Goal: Obtain resource: Download file/media

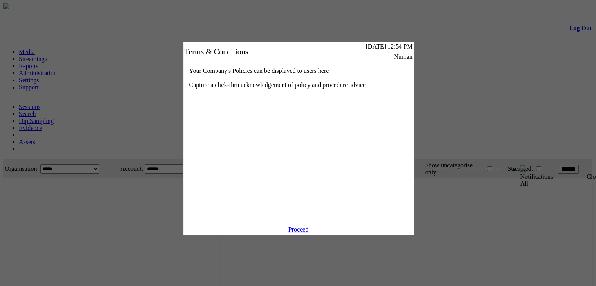
click at [294, 233] on link "Proceed" at bounding box center [298, 229] width 20 height 7
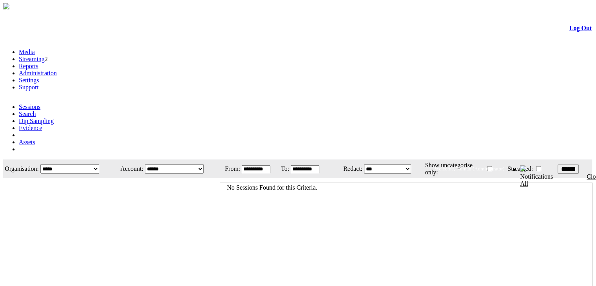
click at [42, 125] on link "Evidence" at bounding box center [31, 128] width 24 height 7
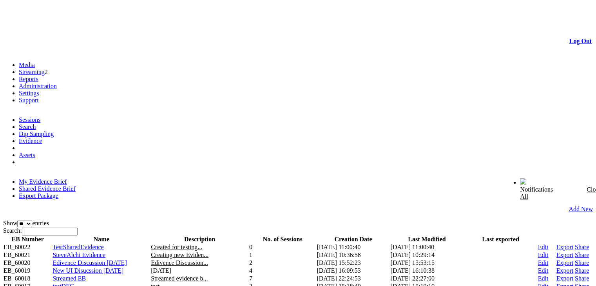
click at [76, 185] on link "Shared Evidence Brief" at bounding box center [47, 188] width 57 height 7
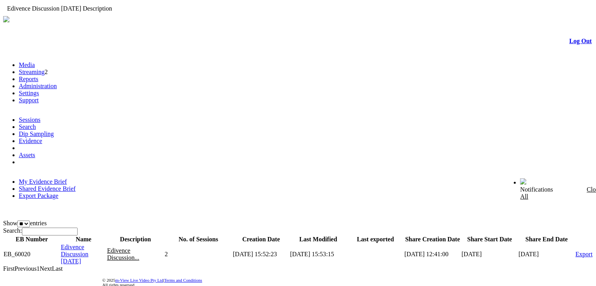
click at [138, 247] on span "Edivence Discussion..." at bounding box center [123, 254] width 32 height 14
click at [130, 247] on span "Edivence Discussion..." at bounding box center [123, 254] width 32 height 14
click at [575, 251] on link "Export" at bounding box center [583, 254] width 17 height 7
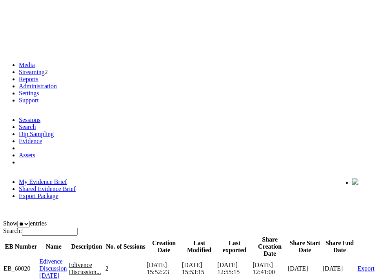
click at [364, 265] on link "Export" at bounding box center [365, 268] width 17 height 7
